Goal: Task Accomplishment & Management: Manage account settings

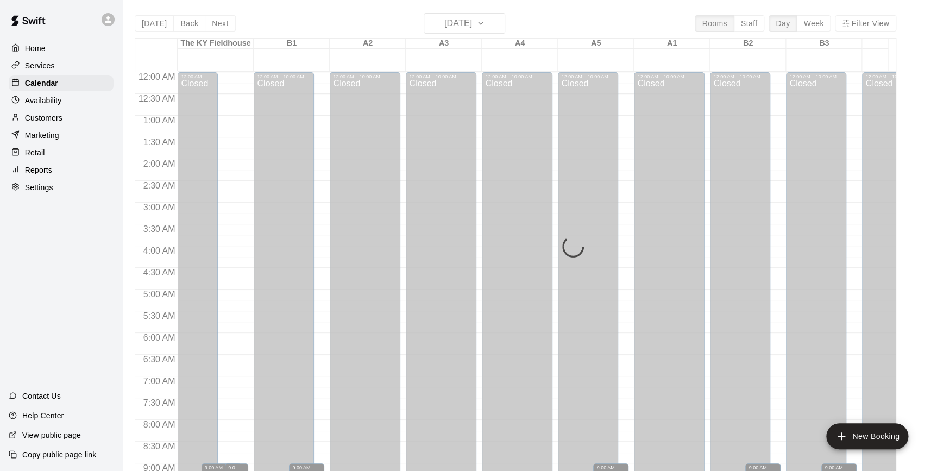
scroll to position [598, 412]
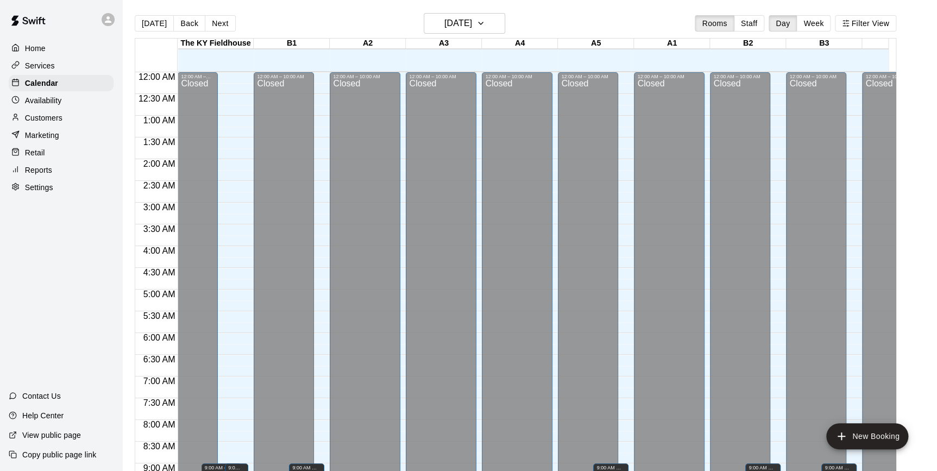
scroll to position [424, 0]
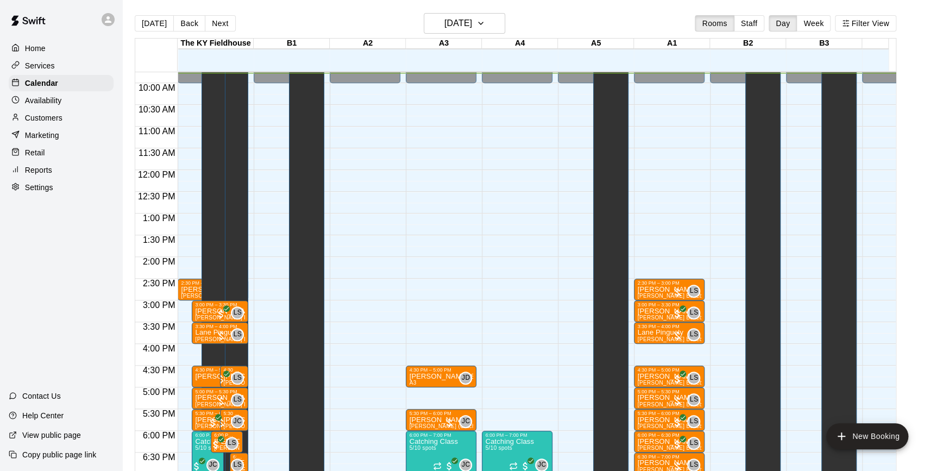
click at [185, 14] on div "Today Back Next Thursday Sep 18 Rooms Staff Day Week Filter View" at bounding box center [516, 25] width 762 height 25
click at [186, 23] on button "Back" at bounding box center [189, 23] width 32 height 16
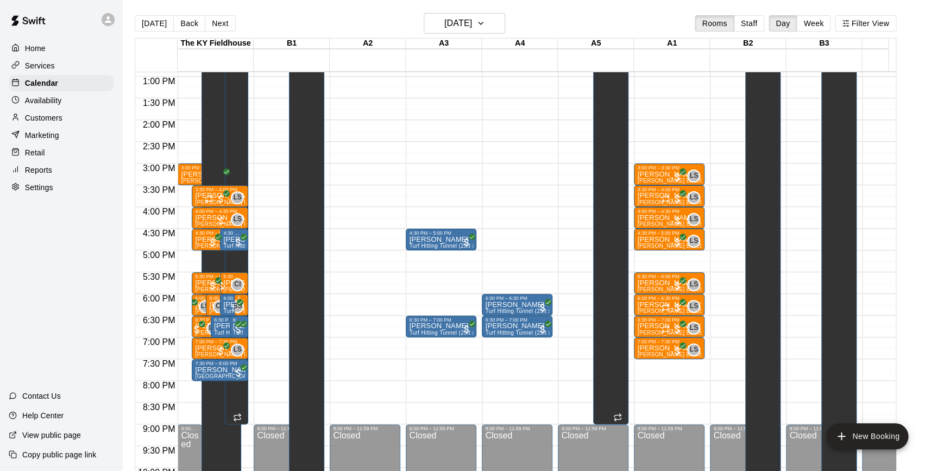
scroll to position [561, 0]
click at [677, 218] on div at bounding box center [677, 220] width 11 height 11
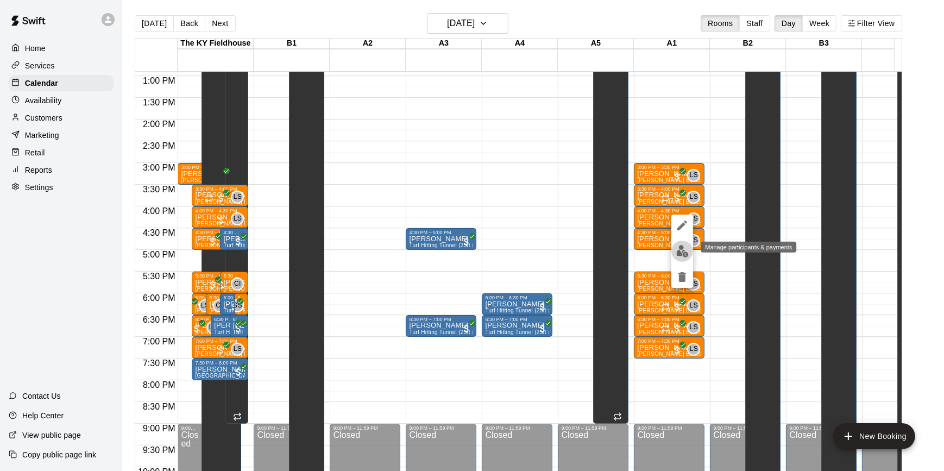
click at [674, 249] on button "edit" at bounding box center [682, 251] width 22 height 21
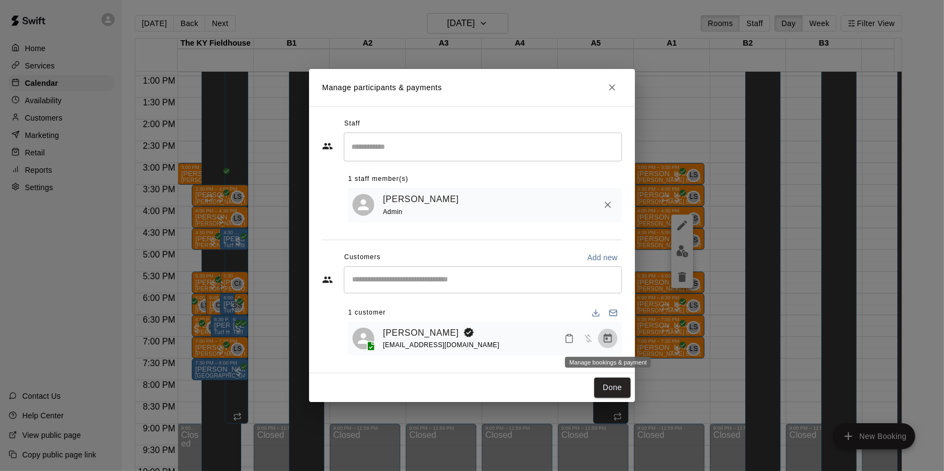
click at [609, 337] on icon "Manage bookings & payment" at bounding box center [607, 338] width 11 height 11
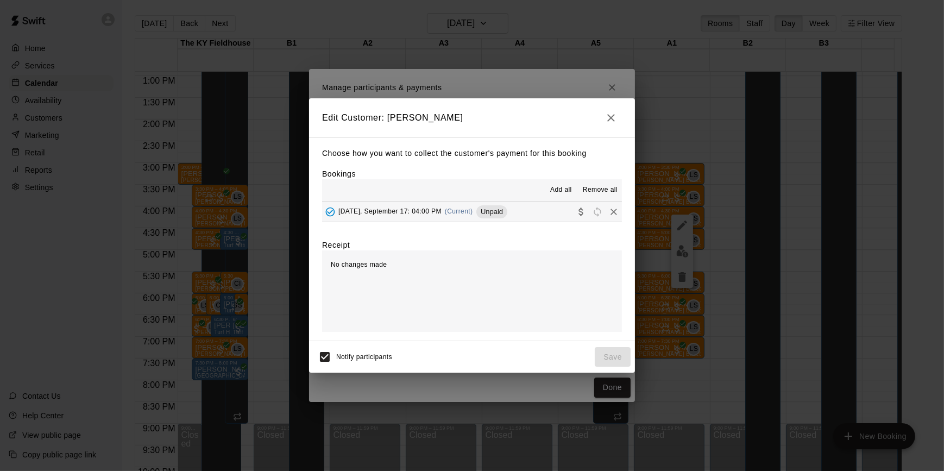
click at [442, 208] on span "Wednesday, September 17: 04:00 PM" at bounding box center [389, 212] width 103 height 8
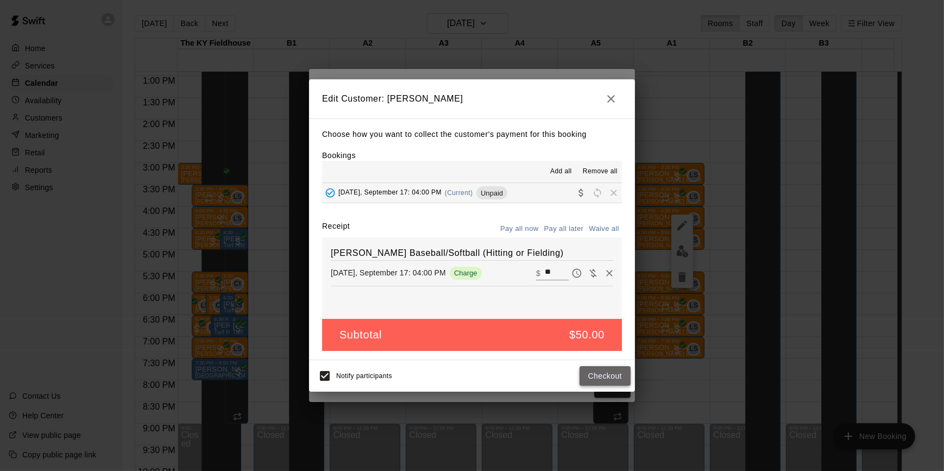
click at [600, 374] on button "Checkout" at bounding box center [605, 376] width 51 height 20
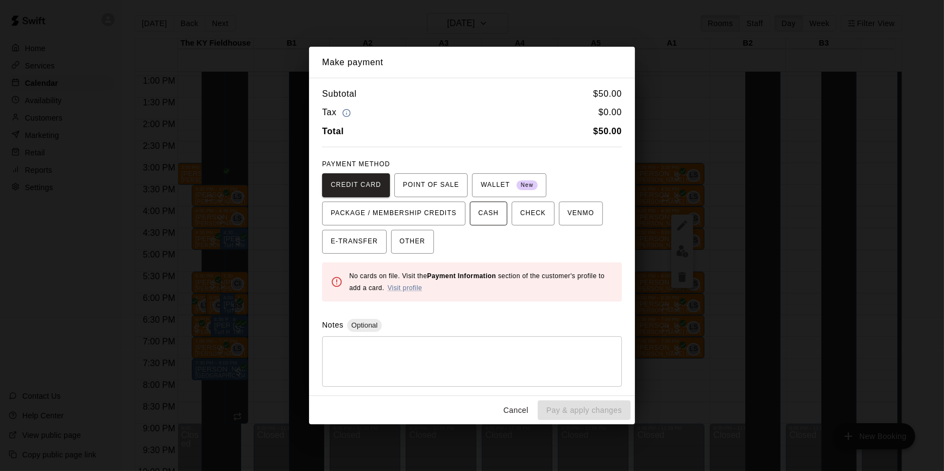
click at [489, 211] on button "CASH" at bounding box center [488, 214] width 37 height 24
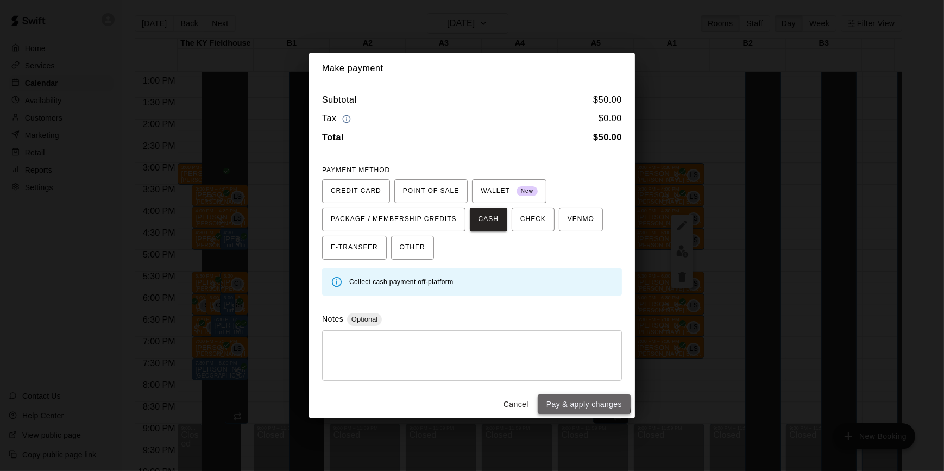
click at [579, 400] on button "Pay & apply changes" at bounding box center [584, 404] width 93 height 20
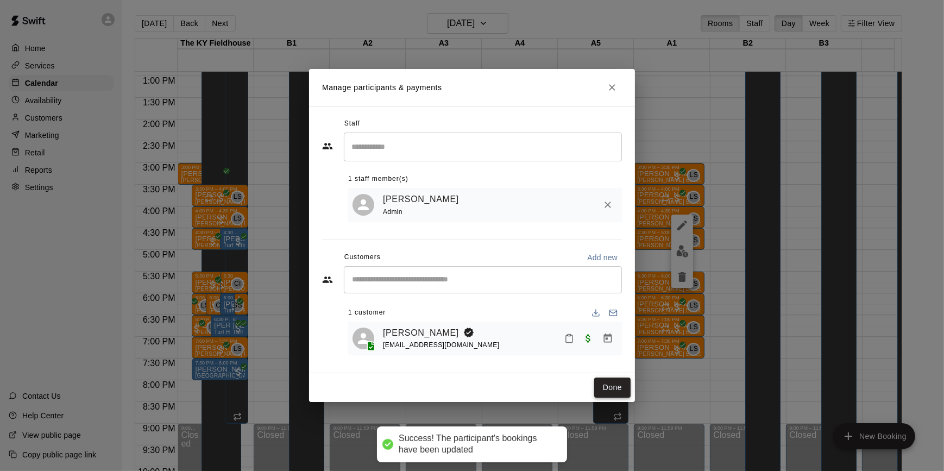
click at [603, 387] on button "Done" at bounding box center [612, 388] width 36 height 20
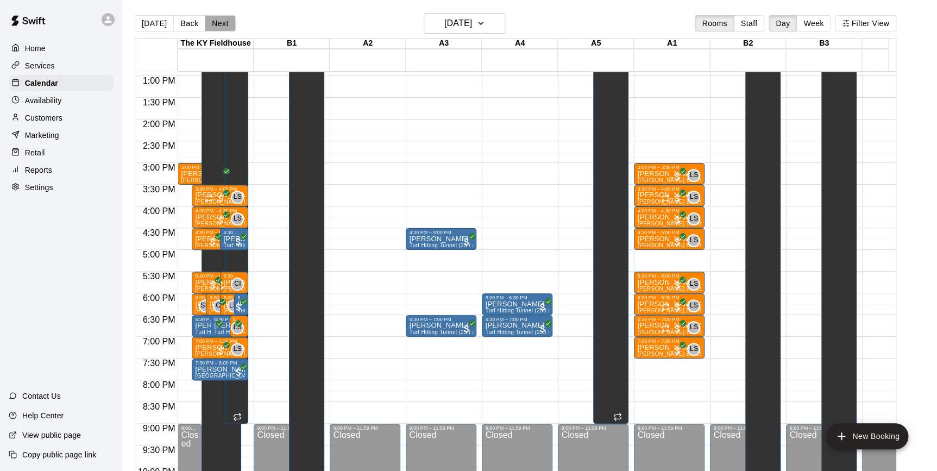
click at [223, 21] on button "Next" at bounding box center [220, 23] width 30 height 16
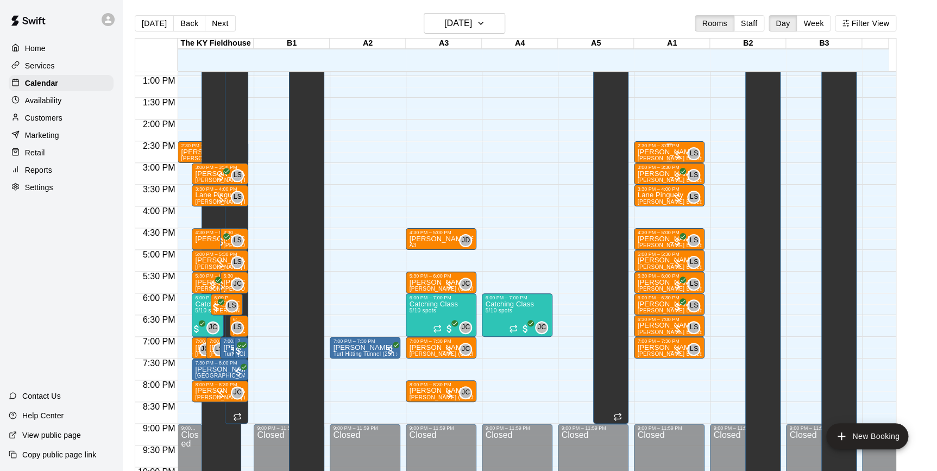
click at [678, 155] on div at bounding box center [677, 154] width 11 height 11
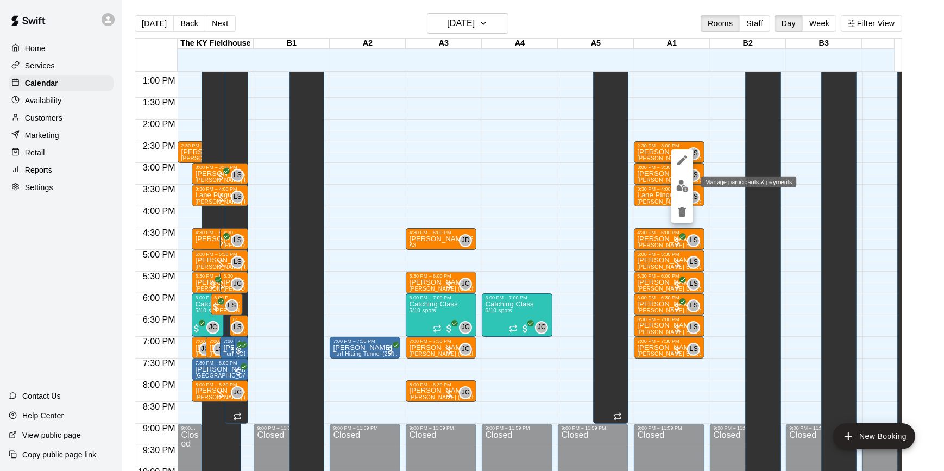
click at [681, 187] on img "edit" at bounding box center [682, 186] width 12 height 12
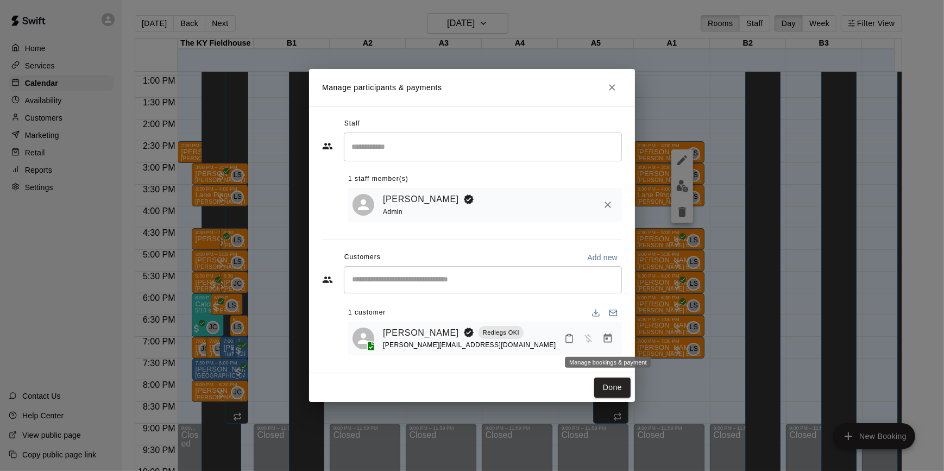
click at [608, 338] on icon "Manage bookings & payment" at bounding box center [607, 338] width 11 height 11
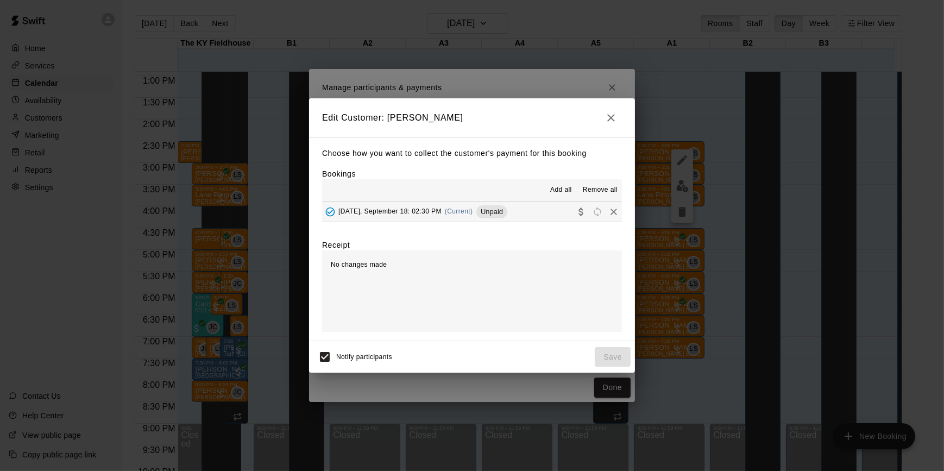
click at [470, 208] on span "(Current)" at bounding box center [459, 212] width 28 height 8
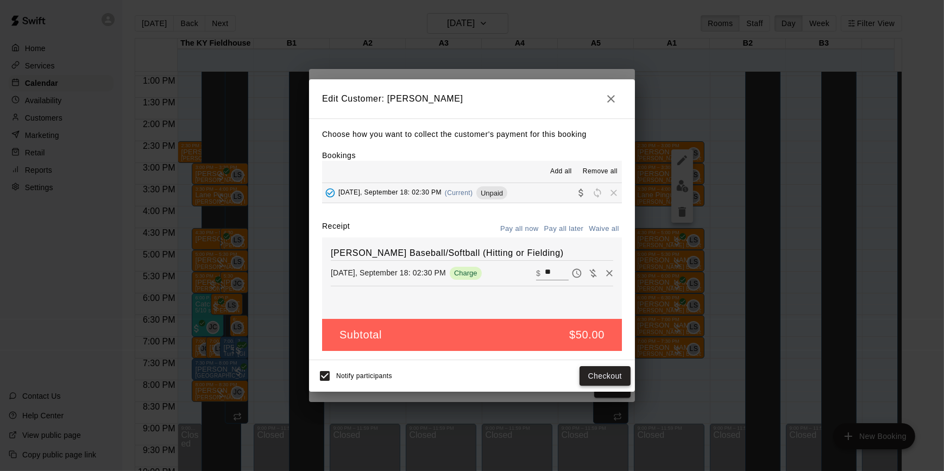
click at [609, 376] on button "Checkout" at bounding box center [605, 376] width 51 height 20
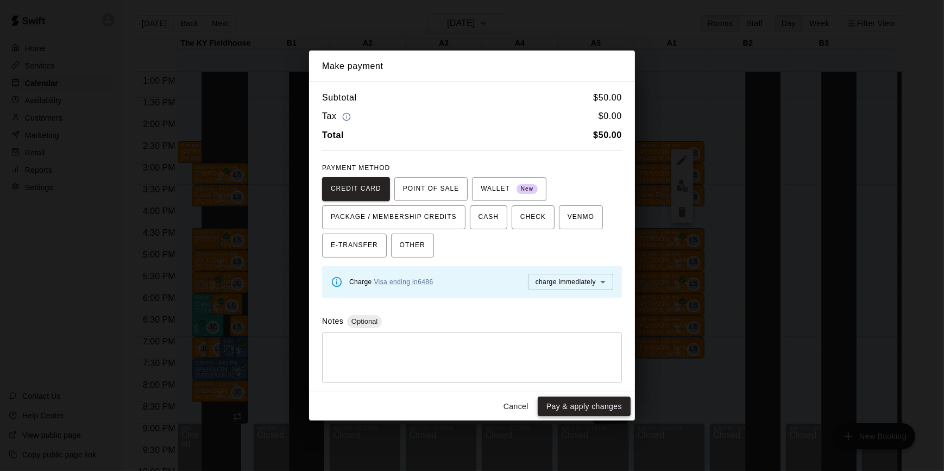
click at [604, 416] on button "Pay & apply changes" at bounding box center [584, 407] width 93 height 20
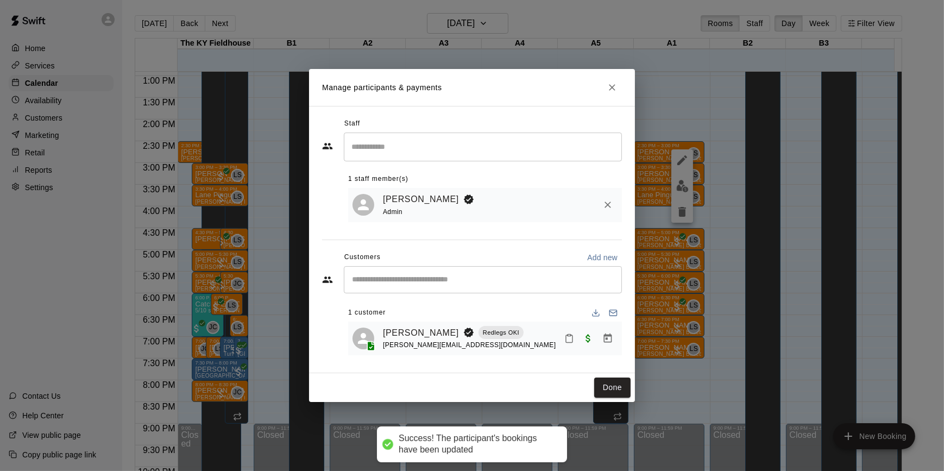
click at [709, 228] on div "Manage participants & payments Staff ​ 1 staff member(s) Leo Seminati Admin Cus…" at bounding box center [472, 235] width 944 height 471
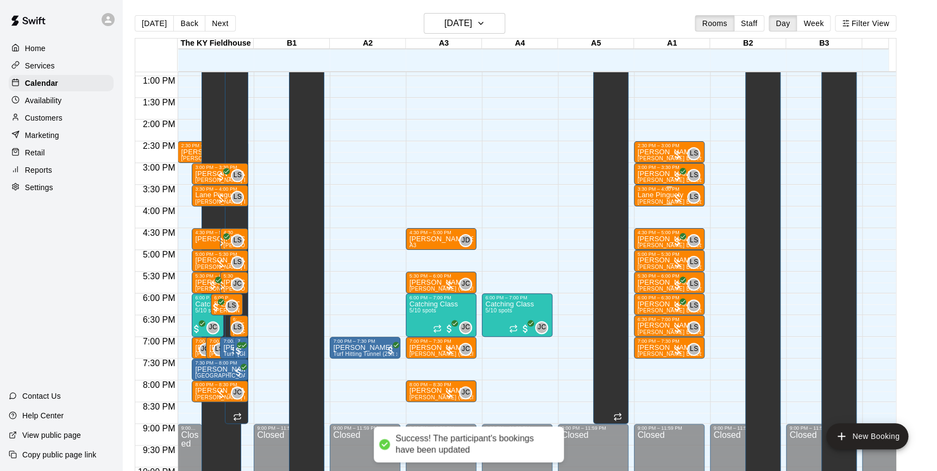
click at [681, 199] on div at bounding box center [677, 198] width 11 height 11
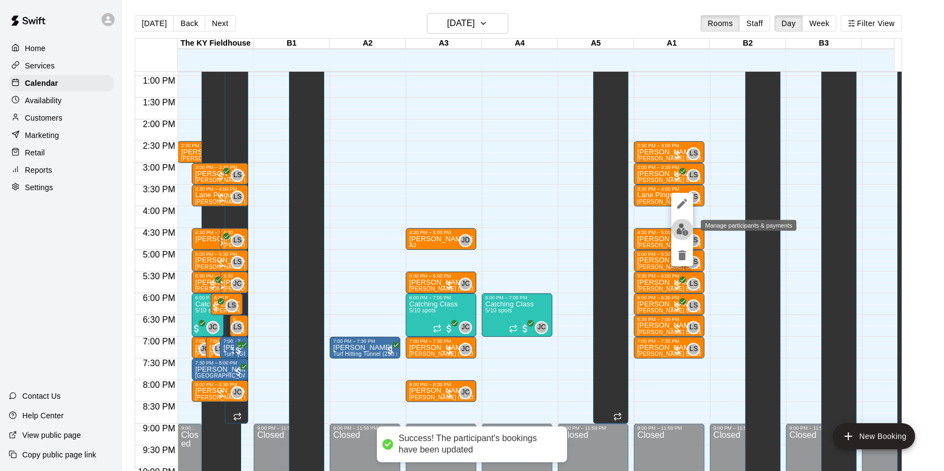
click at [684, 232] on img "edit" at bounding box center [682, 229] width 12 height 12
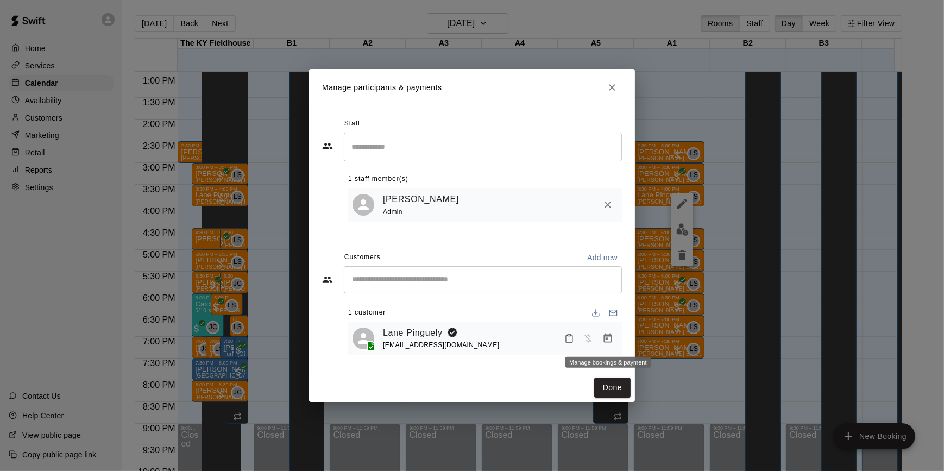
click at [611, 340] on icon "Manage bookings & payment" at bounding box center [607, 338] width 11 height 11
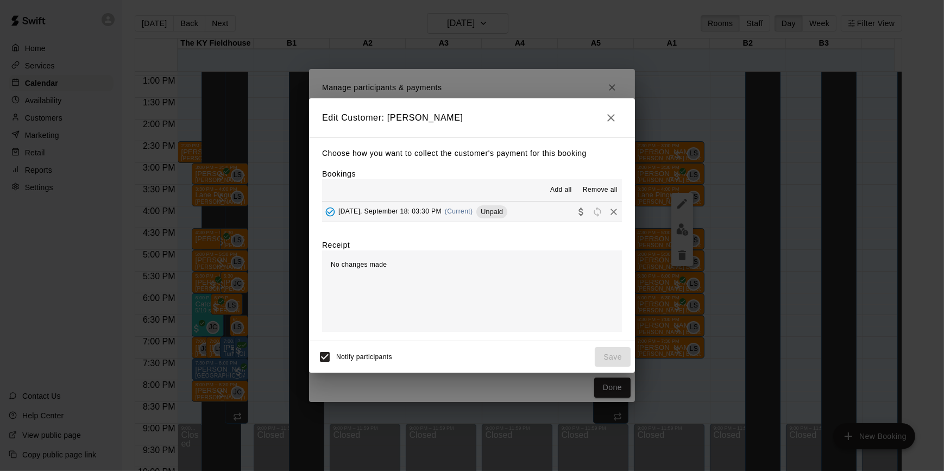
click at [537, 216] on button "Thursday, September 18: 03:30 PM (Current) Unpaid" at bounding box center [472, 212] width 300 height 20
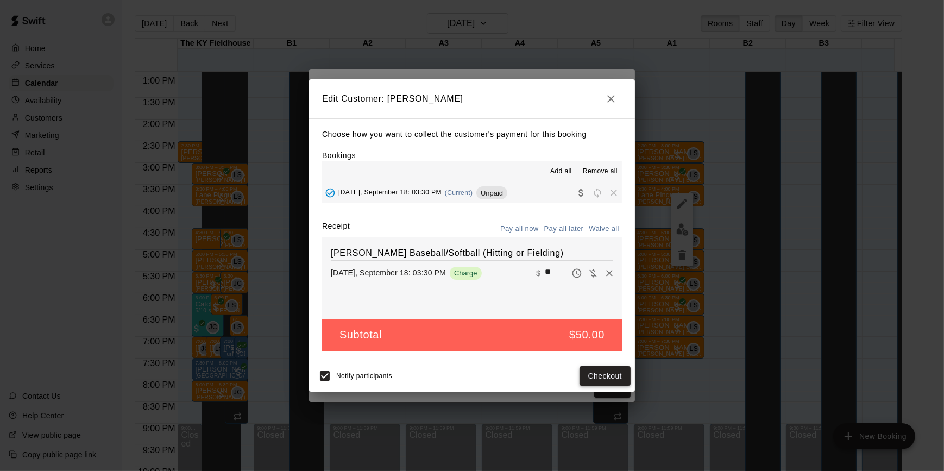
click at [610, 374] on button "Checkout" at bounding box center [605, 376] width 51 height 20
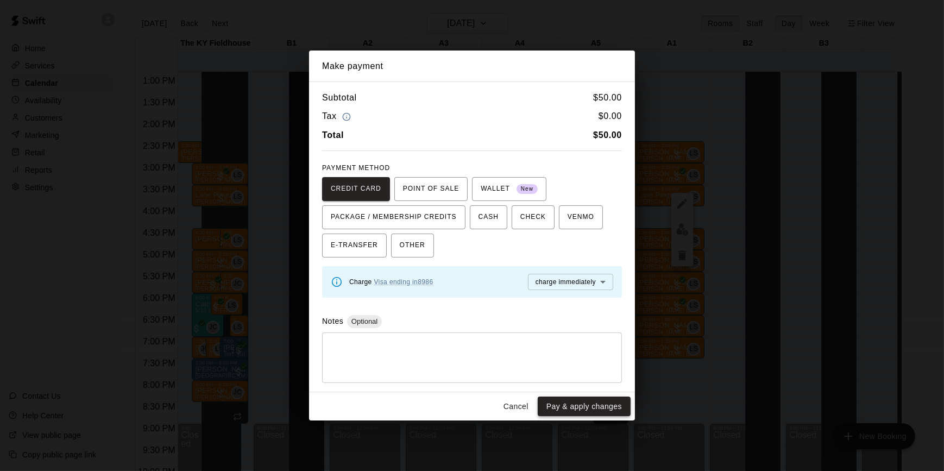
click at [589, 405] on button "Pay & apply changes" at bounding box center [584, 407] width 93 height 20
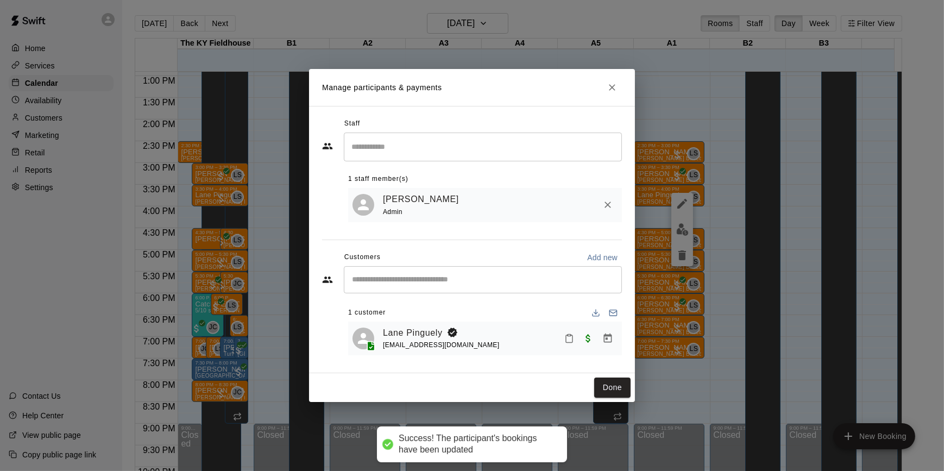
drag, startPoint x: 675, startPoint y: 310, endPoint x: 703, endPoint y: 266, distance: 52.3
click at [703, 266] on div "Manage participants & payments Staff ​ 1 staff member(s) Leo Seminati Admin Cus…" at bounding box center [472, 235] width 944 height 471
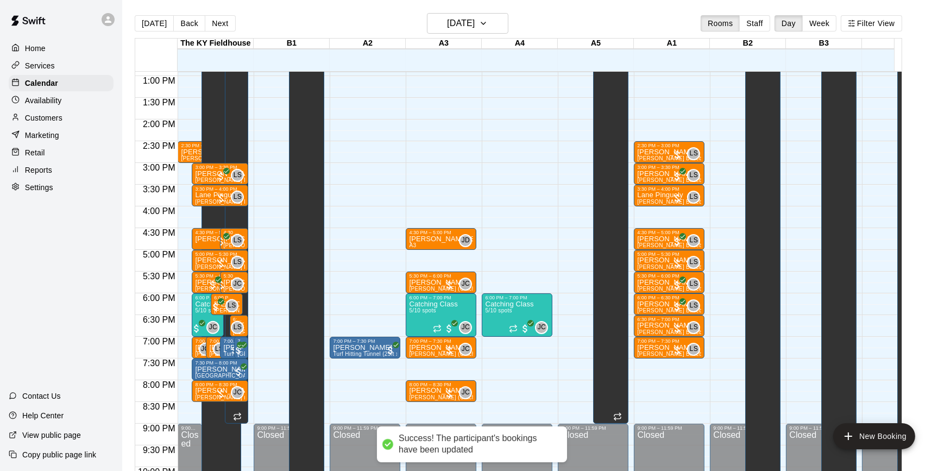
click at [703, 266] on div "Manage participants & payments Staff ​ 1 staff member(s) Leo Seminati Admin Cus…" at bounding box center [472, 235] width 944 height 471
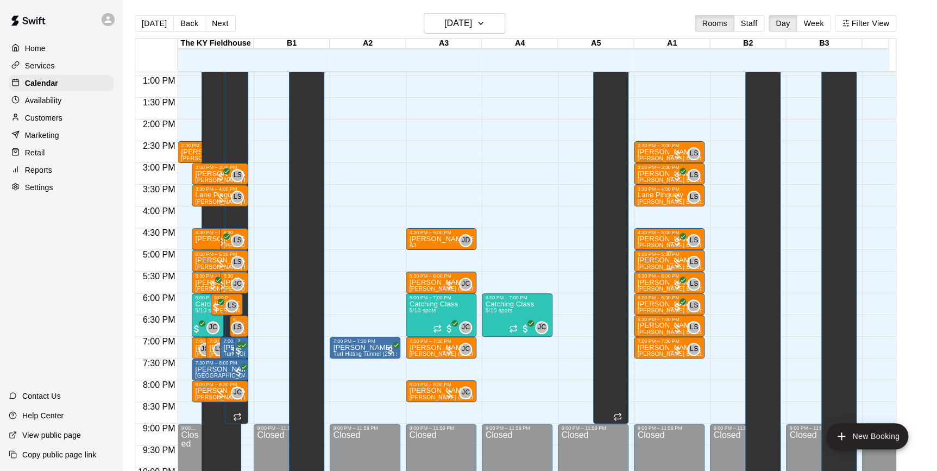
click at [679, 260] on div at bounding box center [677, 263] width 11 height 11
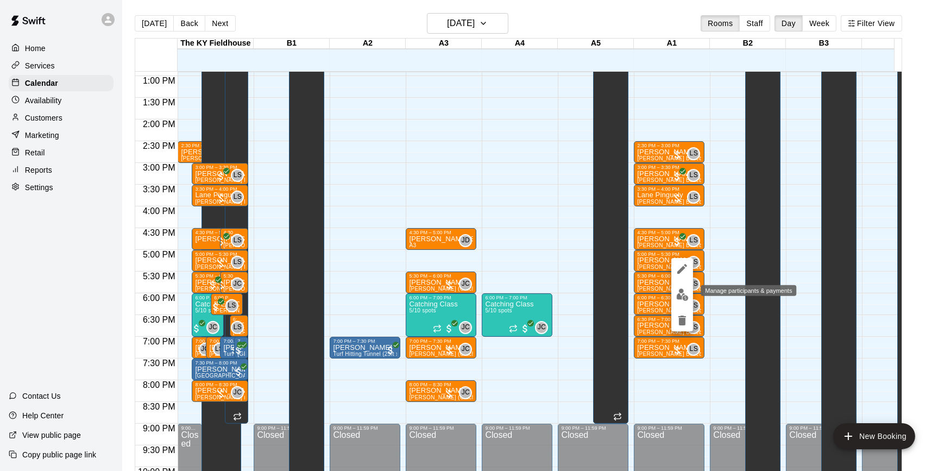
click at [679, 296] on img "edit" at bounding box center [682, 294] width 12 height 12
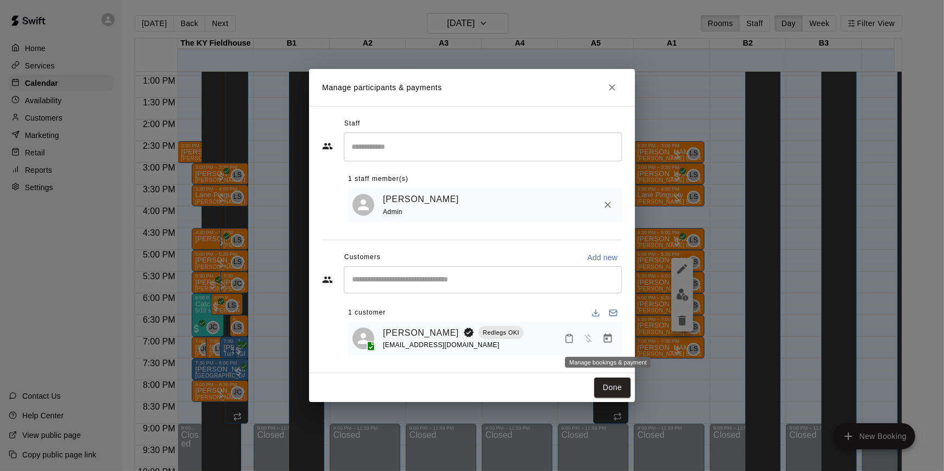
click at [609, 339] on icon "Manage bookings & payment" at bounding box center [607, 338] width 11 height 11
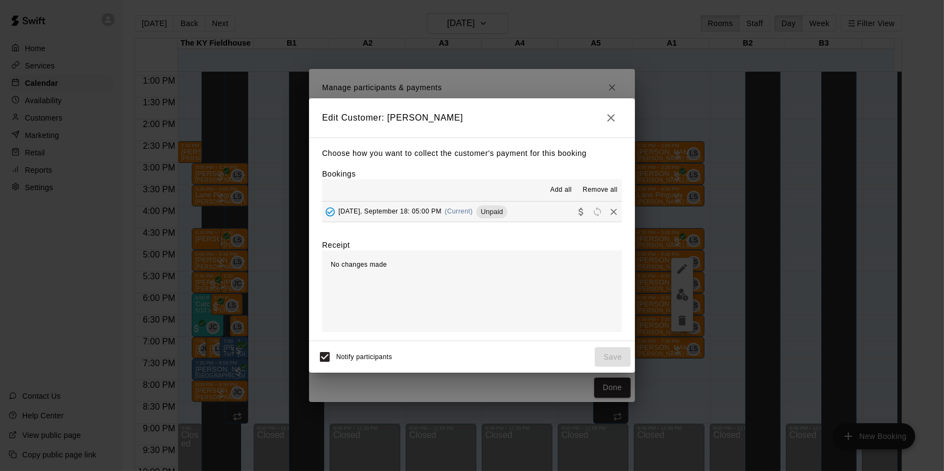
click at [491, 215] on span "Unpaid" at bounding box center [491, 212] width 31 height 8
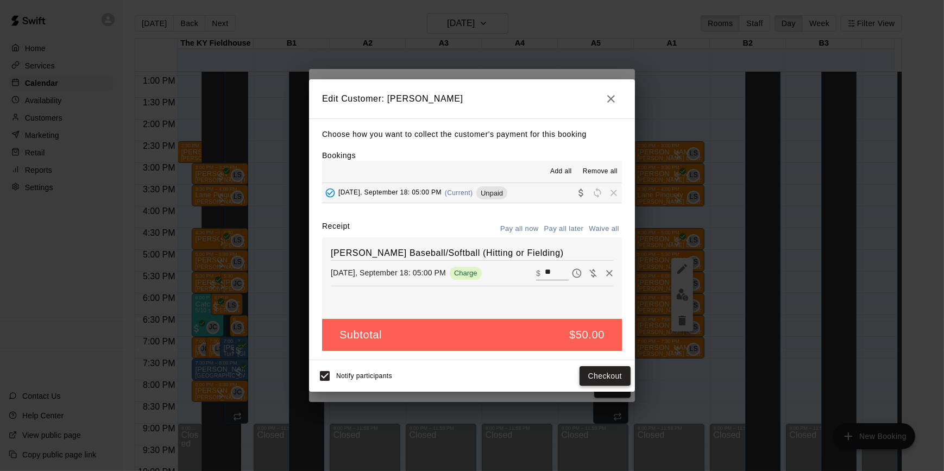
click at [599, 375] on button "Checkout" at bounding box center [605, 376] width 51 height 20
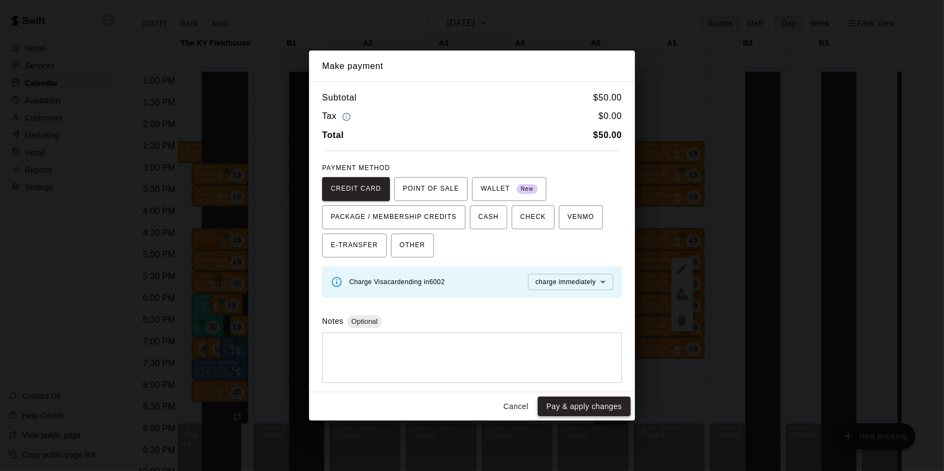
click at [595, 405] on button "Pay & apply changes" at bounding box center [584, 407] width 93 height 20
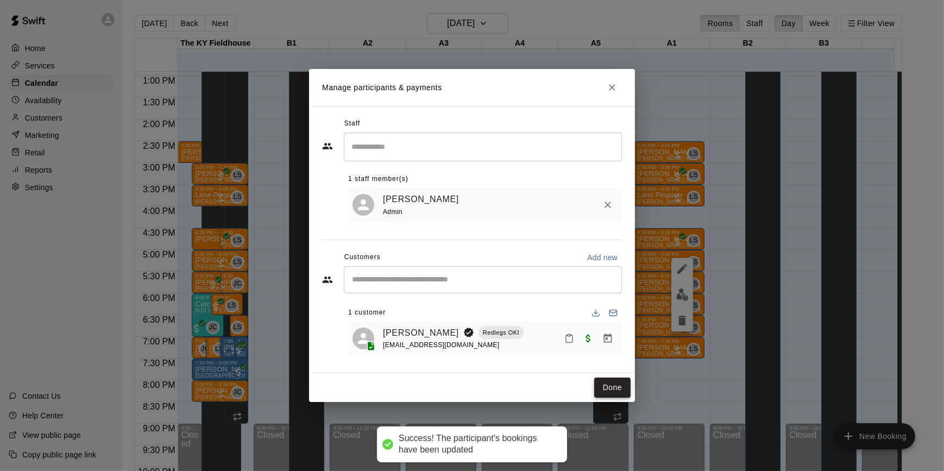
click at [621, 388] on button "Done" at bounding box center [612, 388] width 36 height 20
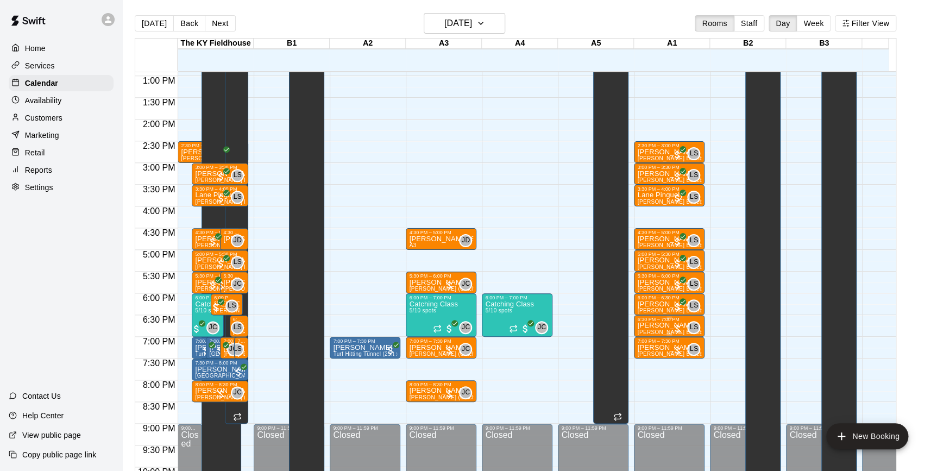
click at [677, 329] on div at bounding box center [677, 328] width 11 height 11
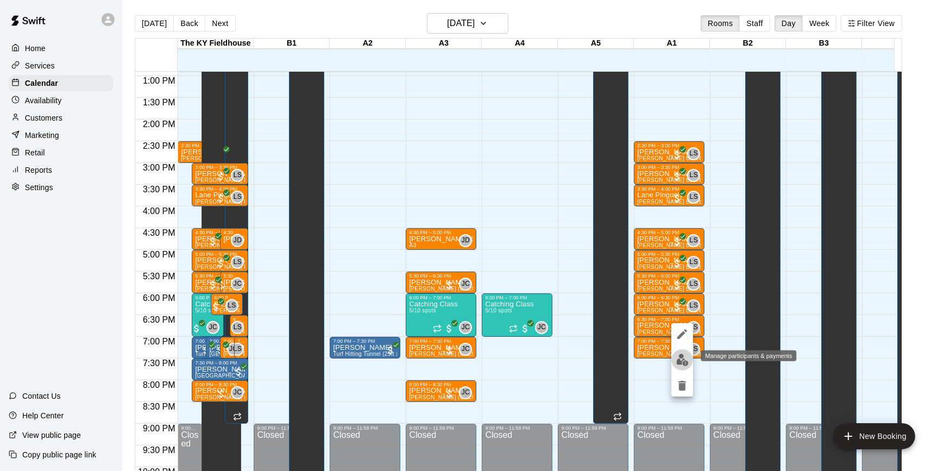
click at [681, 362] on img "edit" at bounding box center [682, 360] width 12 height 12
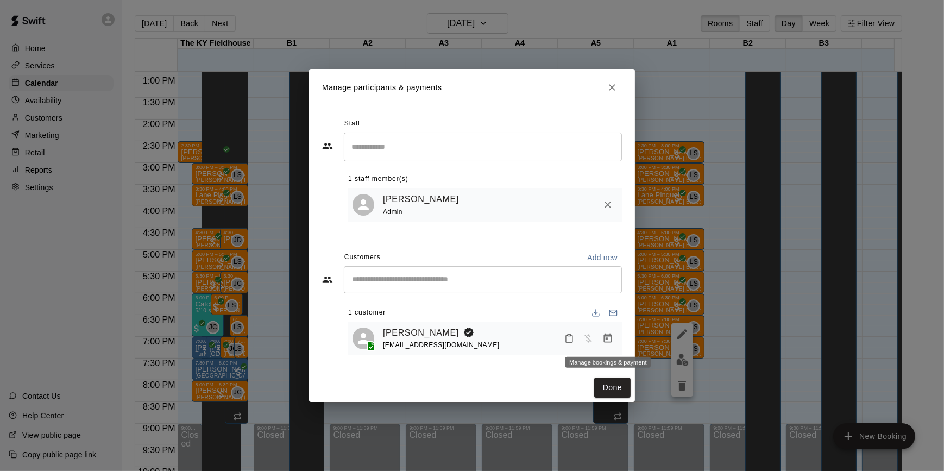
click at [604, 337] on icon "Manage bookings & payment" at bounding box center [608, 338] width 8 height 9
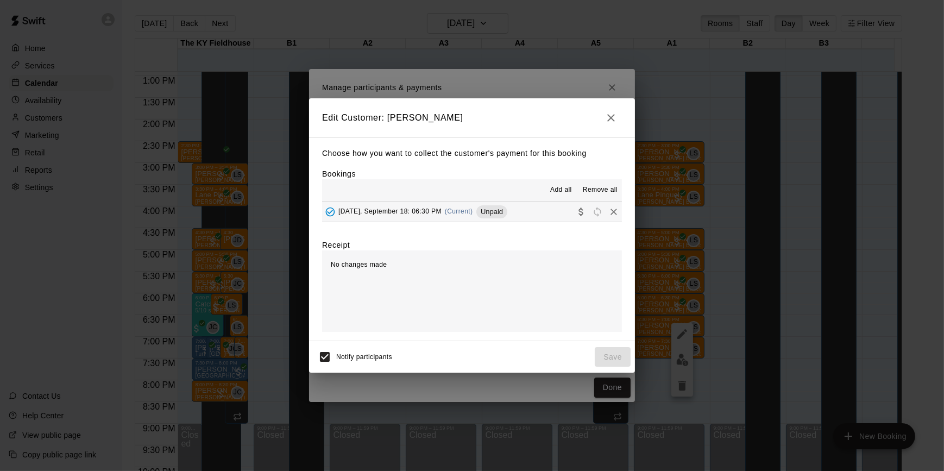
click at [469, 213] on span "(Current)" at bounding box center [459, 212] width 28 height 8
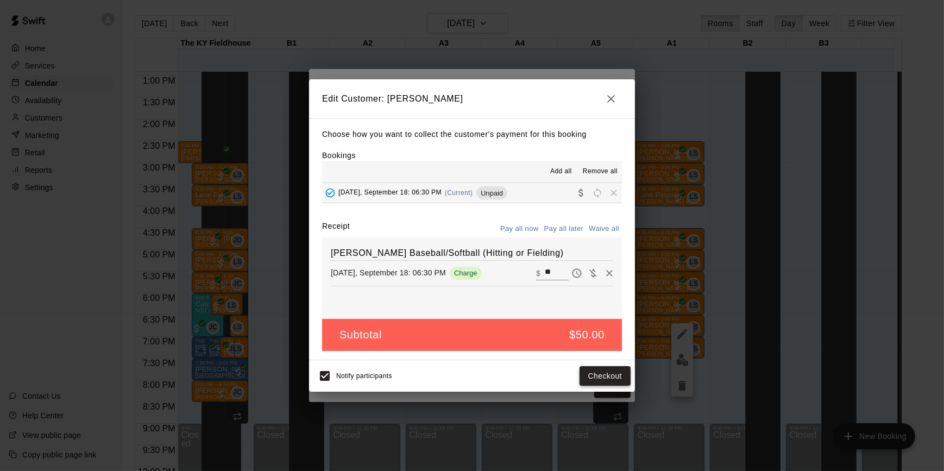
click at [595, 381] on button "Checkout" at bounding box center [605, 376] width 51 height 20
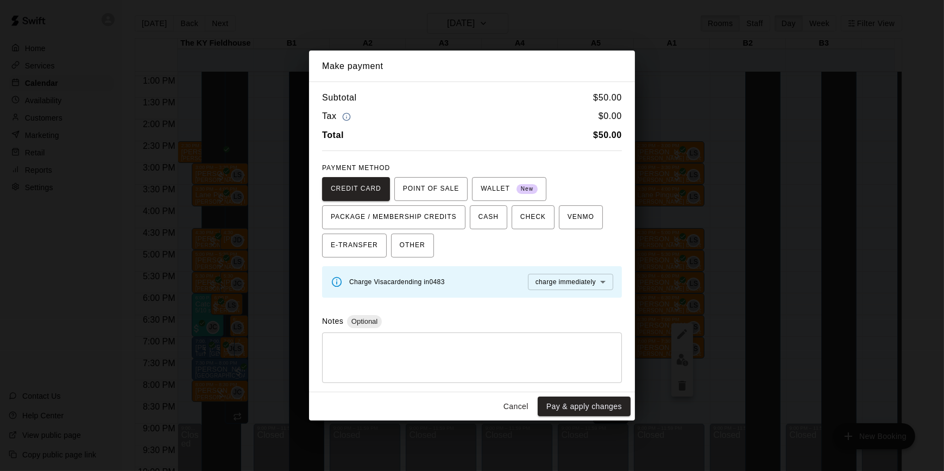
click at [594, 396] on div "Cancel Pay & apply changes" at bounding box center [472, 406] width 326 height 29
click at [596, 414] on button "Pay & apply changes" at bounding box center [584, 407] width 93 height 20
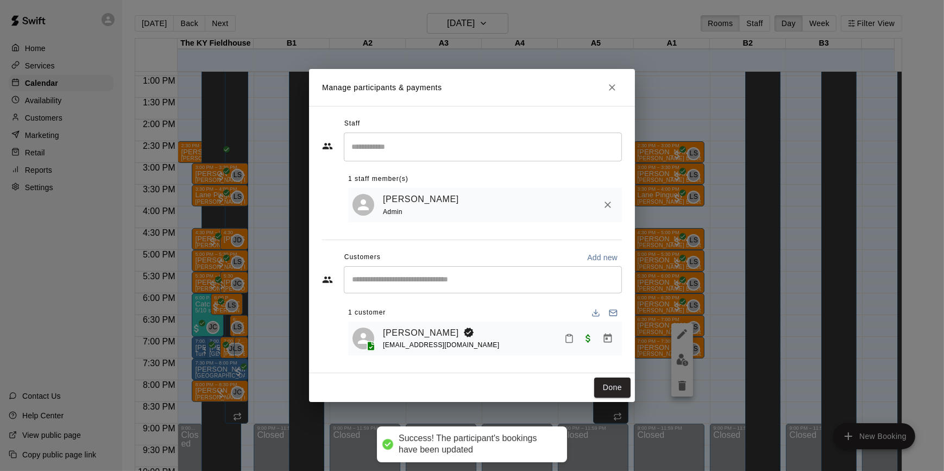
click at [696, 201] on div "Manage participants & payments Staff ​ 1 staff member(s) Leo Seminati Admin Cus…" at bounding box center [472, 235] width 944 height 471
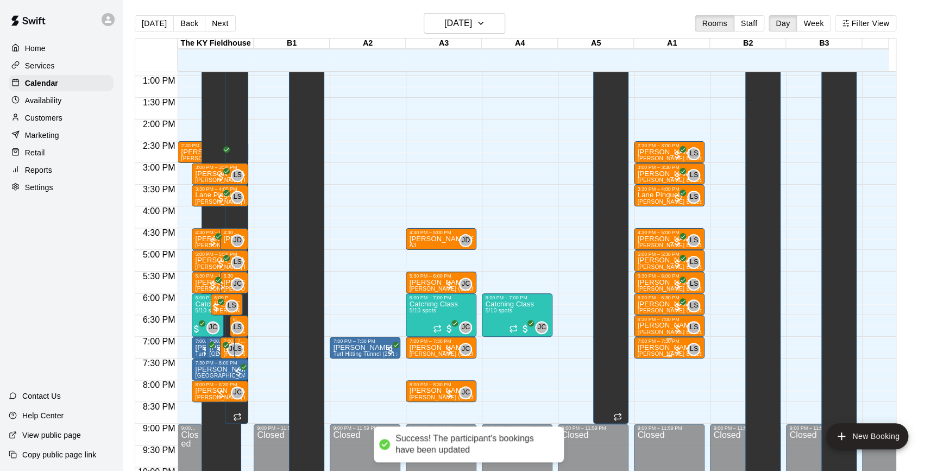
click at [677, 347] on div at bounding box center [677, 350] width 11 height 11
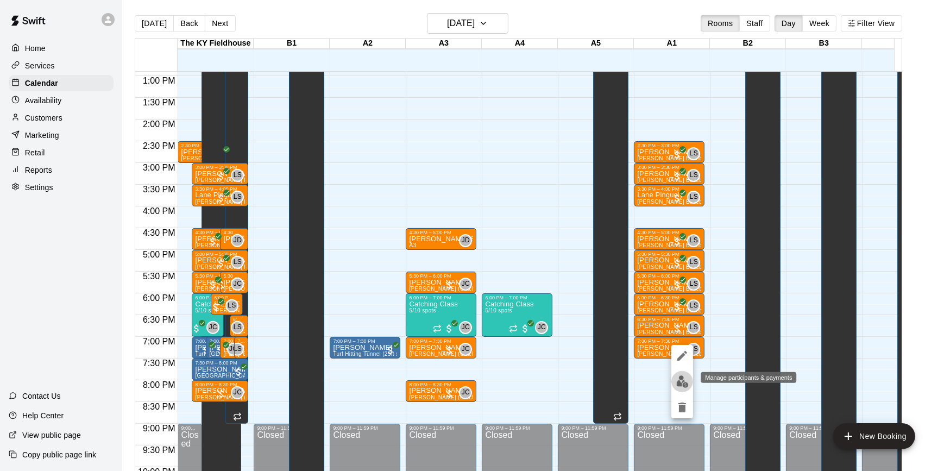
click at [678, 379] on img "edit" at bounding box center [682, 381] width 12 height 12
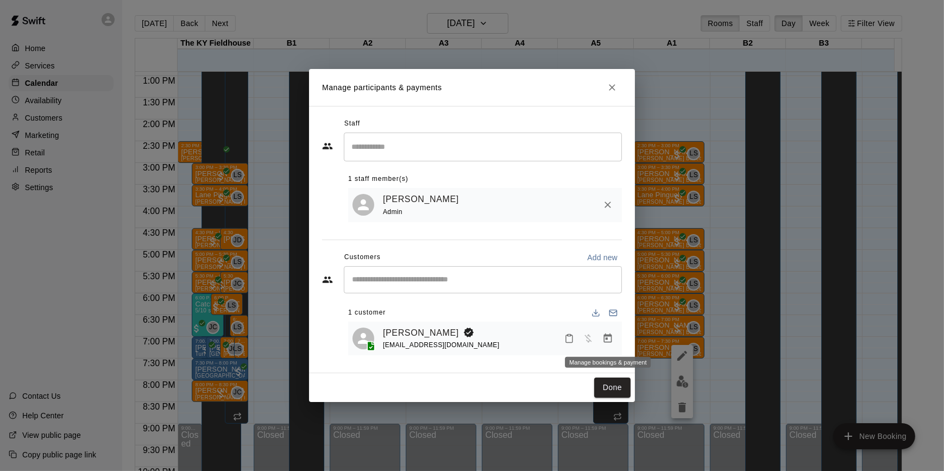
click at [607, 342] on icon "Manage bookings & payment" at bounding box center [607, 338] width 11 height 11
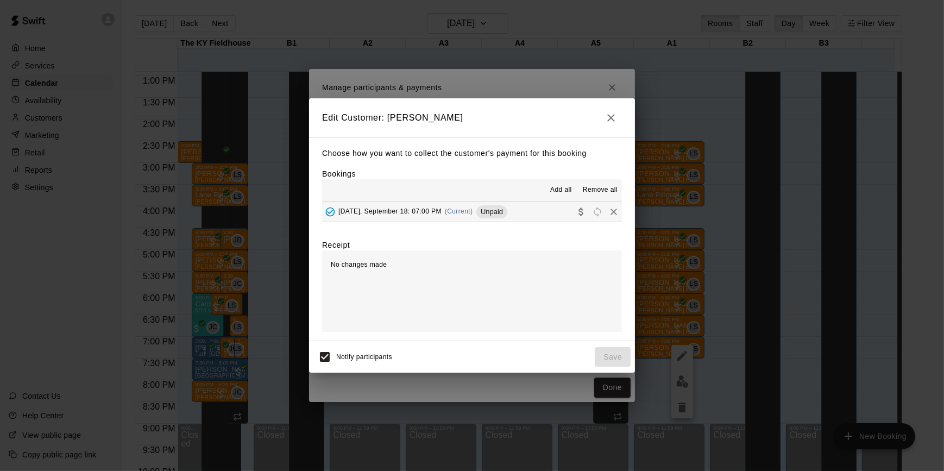
click at [535, 206] on button "Thursday, September 18: 07:00 PM (Current) Unpaid" at bounding box center [472, 212] width 300 height 20
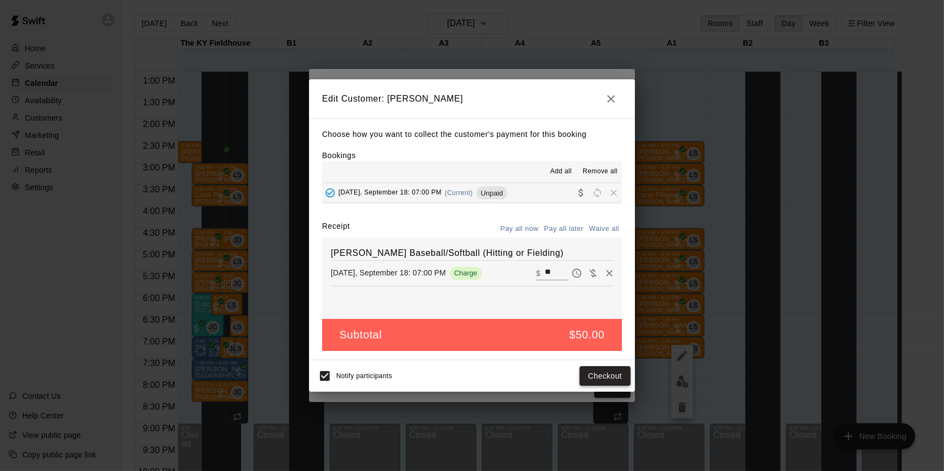
click at [603, 378] on button "Checkout" at bounding box center [605, 376] width 51 height 20
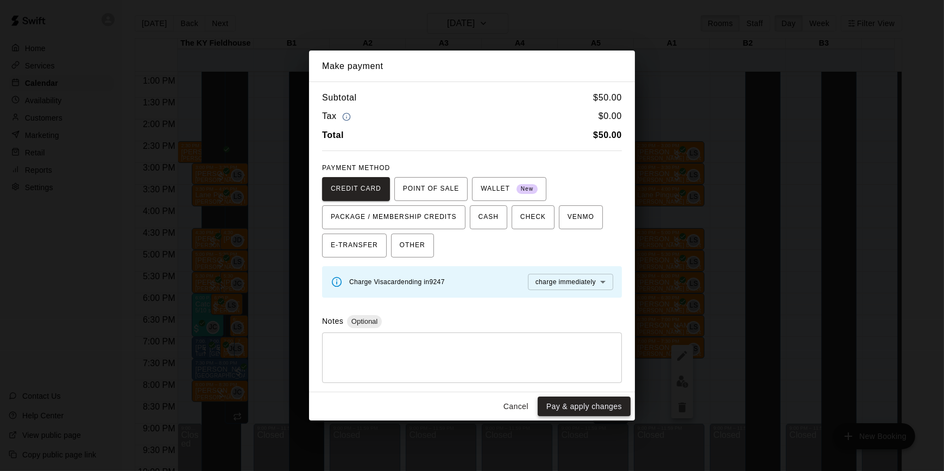
click at [592, 411] on button "Pay & apply changes" at bounding box center [584, 407] width 93 height 20
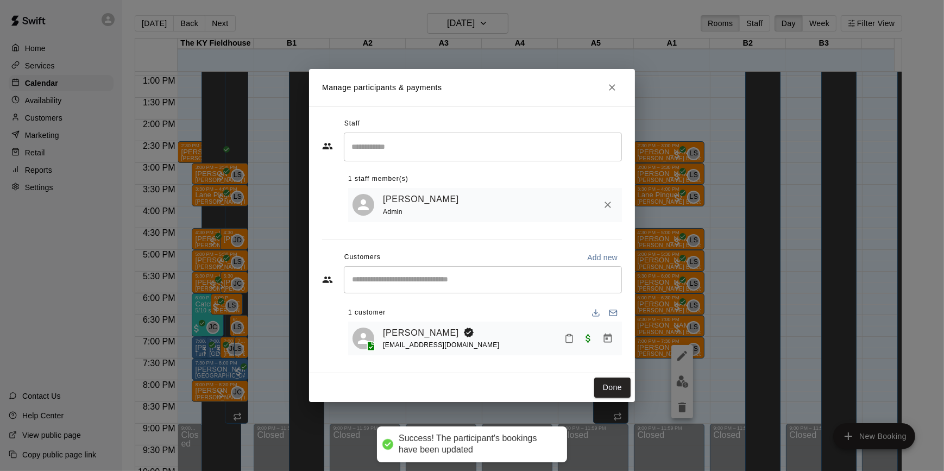
click at [710, 287] on div "Manage participants & payments Staff ​ 1 staff member(s) Leo Seminati Admin Cus…" at bounding box center [472, 235] width 944 height 471
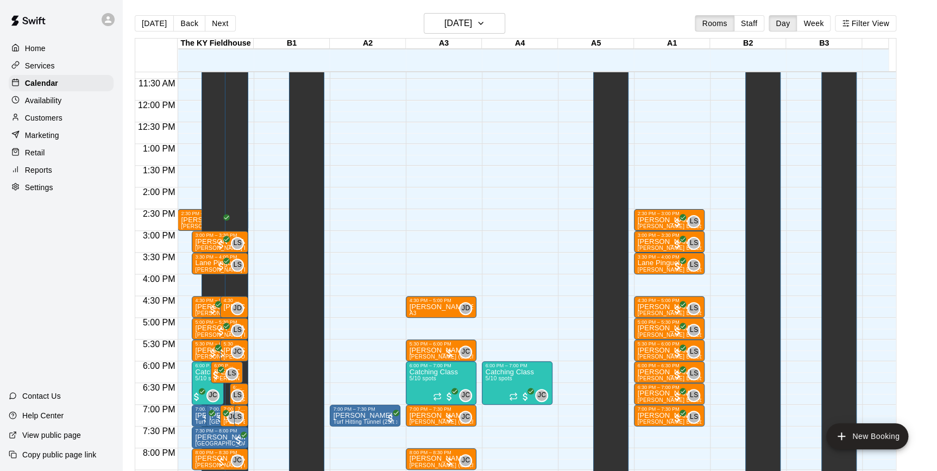
scroll to position [494, 0]
click at [216, 27] on button "Next" at bounding box center [220, 23] width 30 height 16
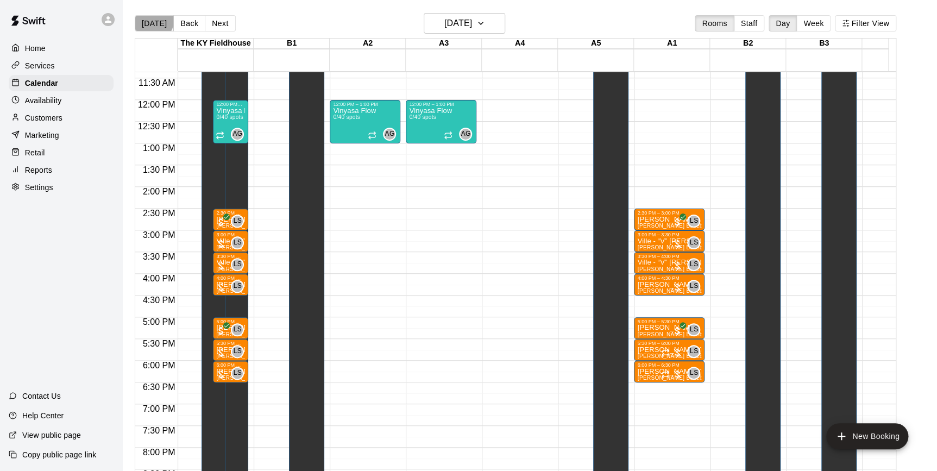
click at [144, 16] on button "[DATE]" at bounding box center [154, 23] width 39 height 16
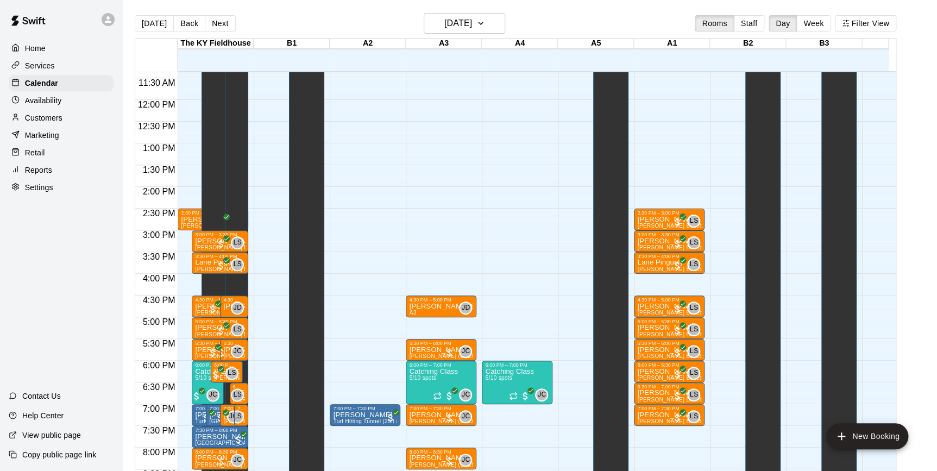
drag, startPoint x: 144, startPoint y: 16, endPoint x: 247, endPoint y: 90, distance: 126.5
click at [247, 90] on div "Today Back Next Thursday Sep 18 Rooms Staff Day Week Filter View The KY Fieldho…" at bounding box center [516, 248] width 762 height 471
